Goal: Find specific page/section: Find specific page/section

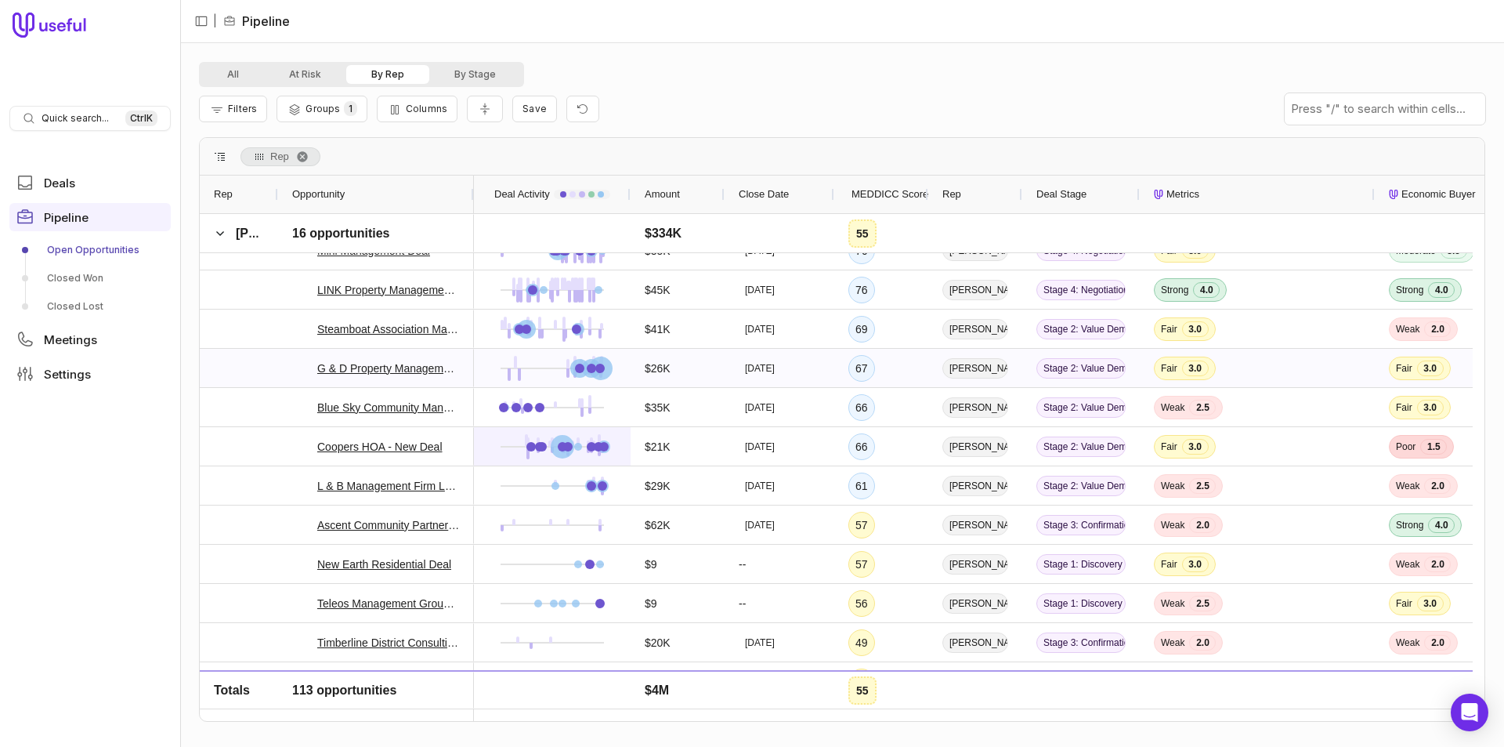
scroll to position [2742, 0]
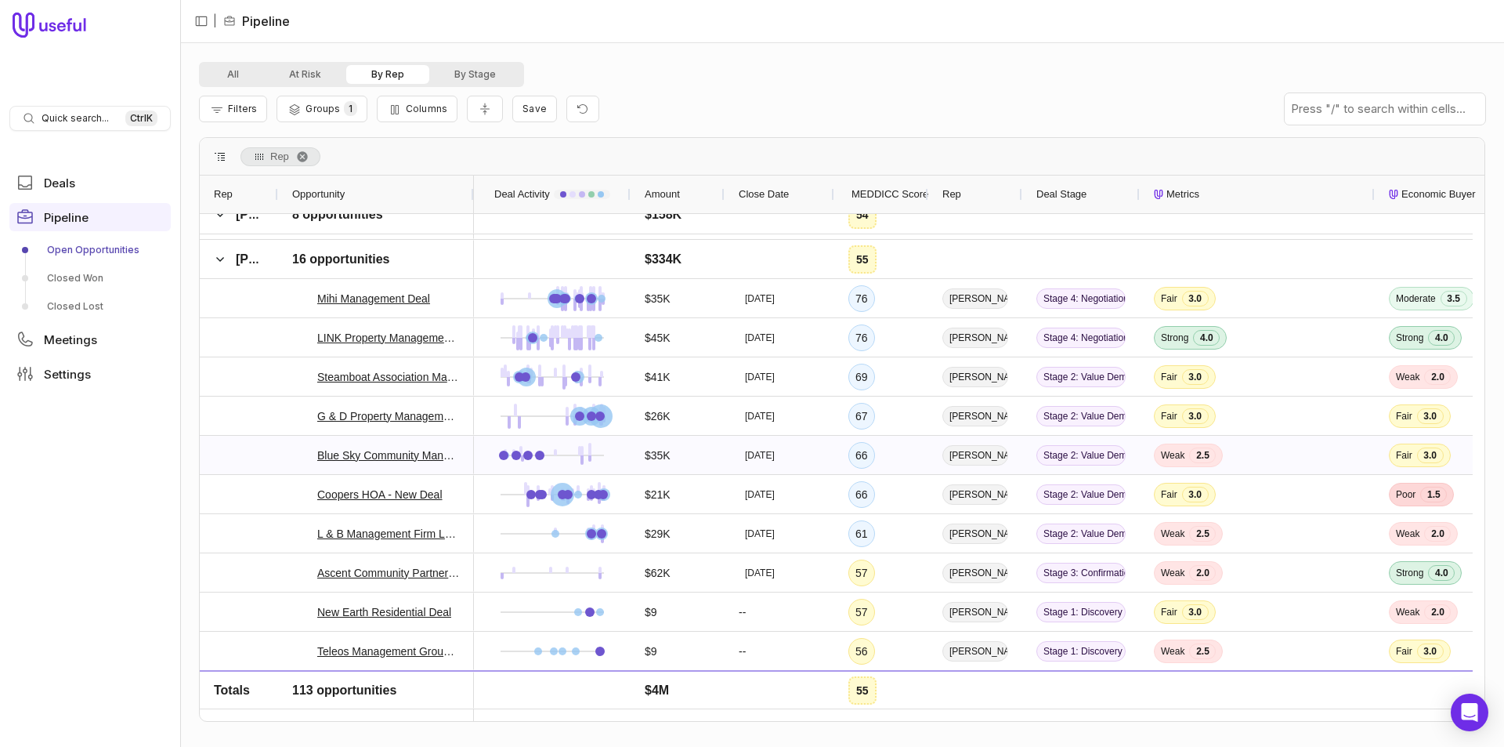
scroll to position [2821, 0]
